Goal: Task Accomplishment & Management: Manage account settings

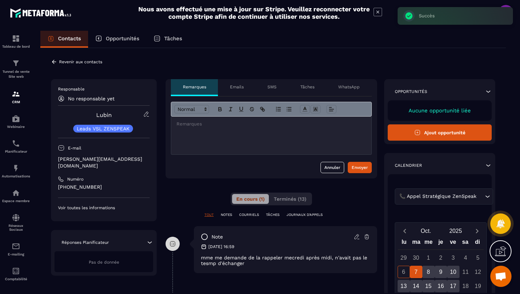
click at [57, 62] on icon at bounding box center [54, 62] width 6 height 6
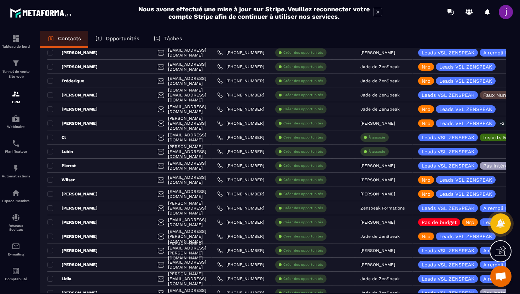
scroll to position [920, 0]
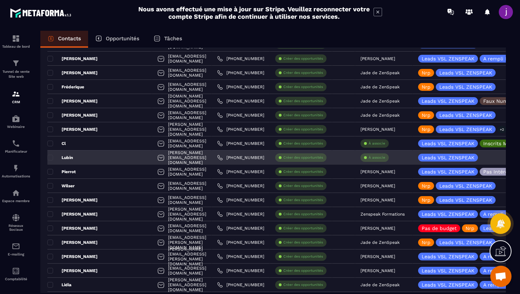
click at [371, 156] on p "À associe" at bounding box center [377, 157] width 17 height 5
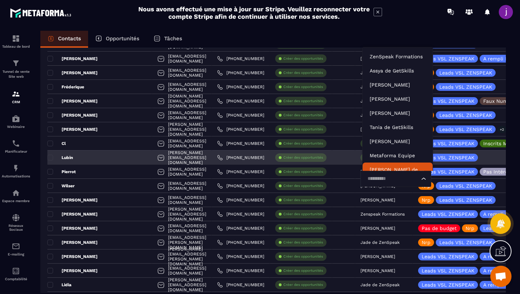
scroll to position [5, 0]
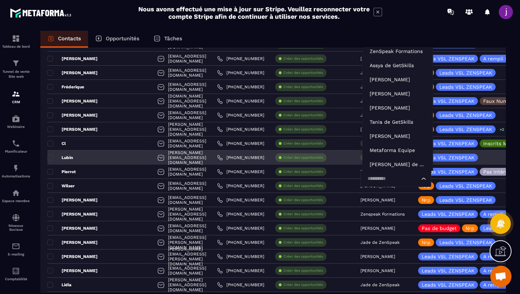
click at [394, 179] on input "Search for option" at bounding box center [392, 179] width 54 height 8
type input "****"
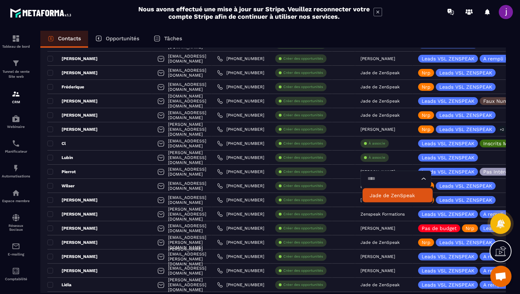
click at [382, 197] on p "Jade de ZenSpeak" at bounding box center [398, 195] width 56 height 7
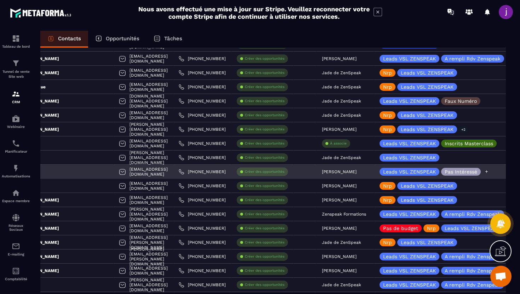
scroll to position [0, 39]
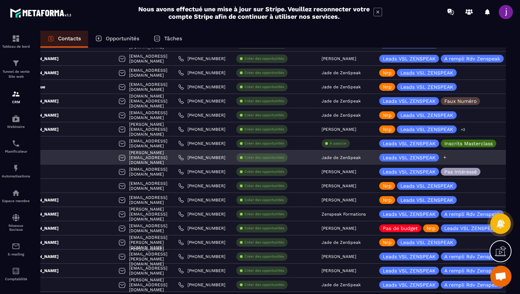
click at [446, 159] on icon at bounding box center [444, 157] width 5 height 5
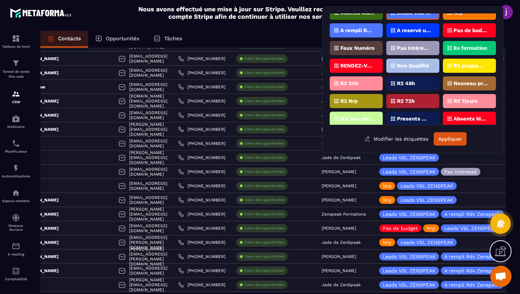
scroll to position [22, 0]
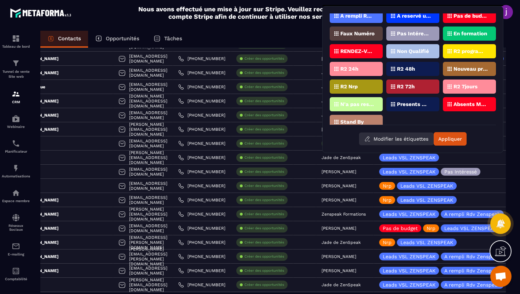
click at [390, 137] on button "Modifier les étiquettes" at bounding box center [396, 139] width 75 height 13
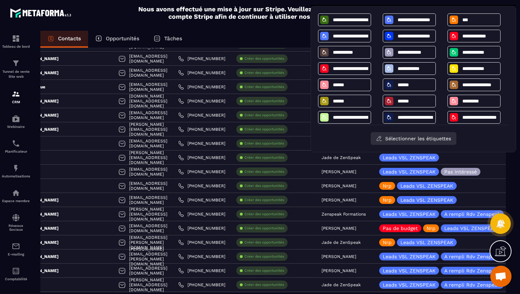
click at [429, 138] on button "Sélectionner les étiquettes" at bounding box center [414, 138] width 86 height 13
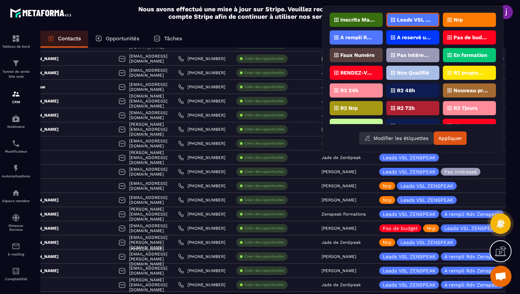
click at [411, 136] on button "Modifier les étiquettes" at bounding box center [396, 138] width 75 height 13
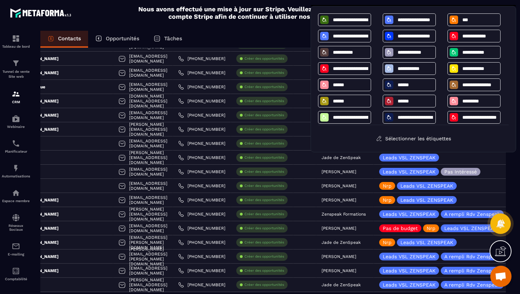
scroll to position [21, 0]
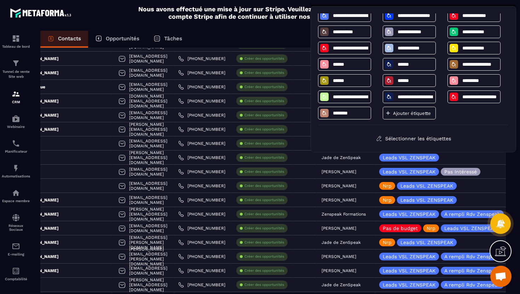
click at [393, 114] on p "Ajouter étiquette" at bounding box center [412, 113] width 38 height 5
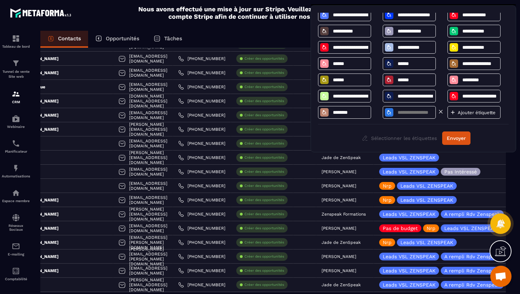
click at [403, 112] on input at bounding box center [415, 113] width 37 height 6
type input "**********"
click at [451, 137] on button "Envoyer" at bounding box center [456, 138] width 28 height 13
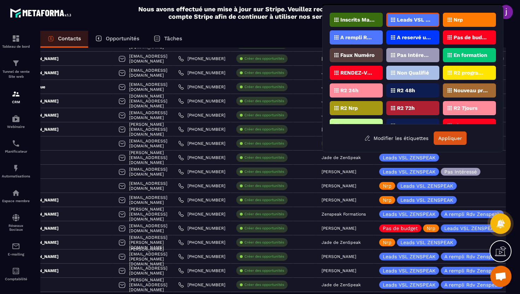
scroll to position [32, 0]
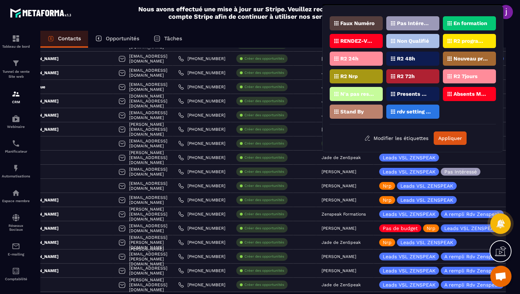
click at [417, 111] on p "rdv setting posé" at bounding box center [414, 111] width 34 height 5
click at [446, 140] on button "Appliquer" at bounding box center [450, 138] width 33 height 13
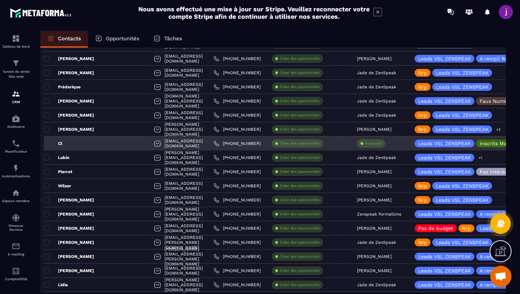
scroll to position [0, 0]
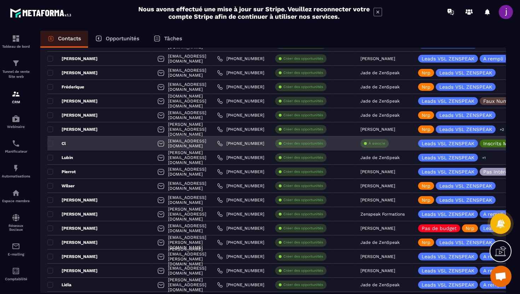
click at [103, 143] on div "Cl" at bounding box center [99, 144] width 105 height 14
